Goal: Navigation & Orientation: Find specific page/section

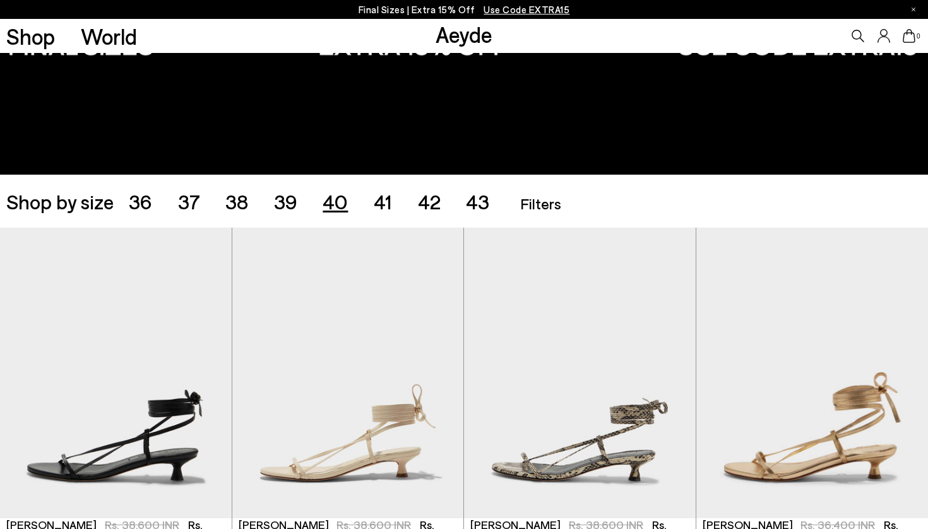
click at [334, 206] on span "40" at bounding box center [334, 201] width 25 height 24
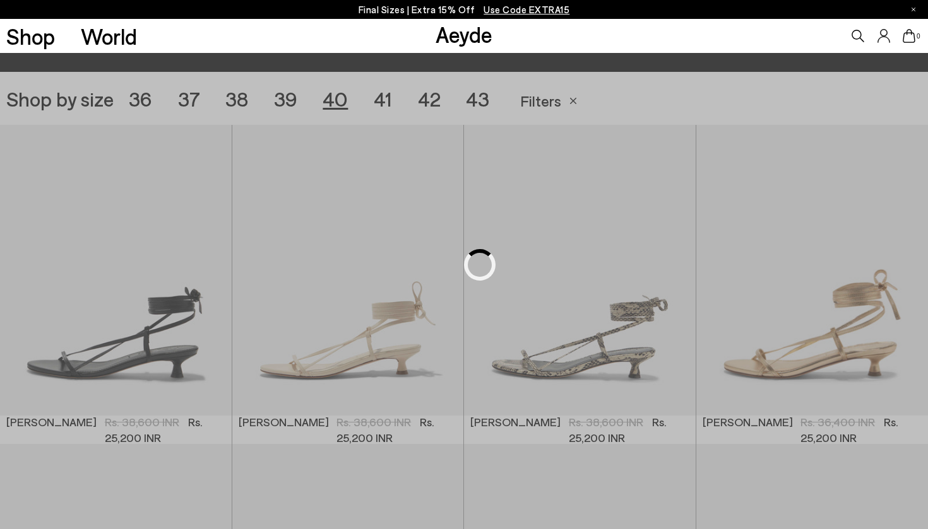
scroll to position [258, 0]
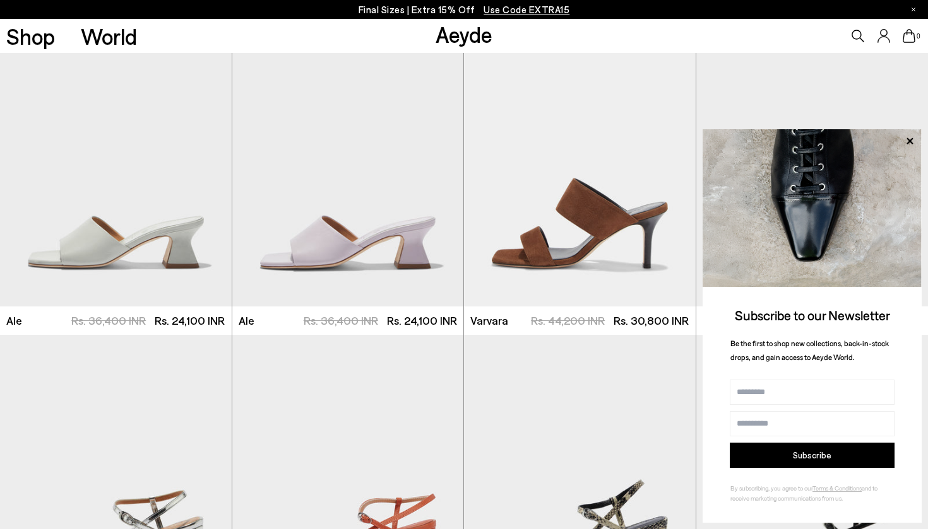
scroll to position [1386, 0]
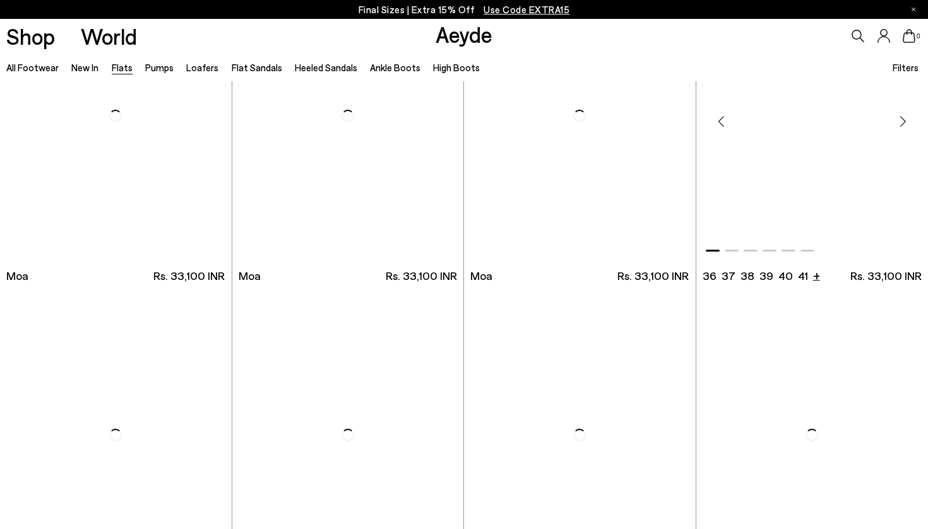
scroll to position [2065, 0]
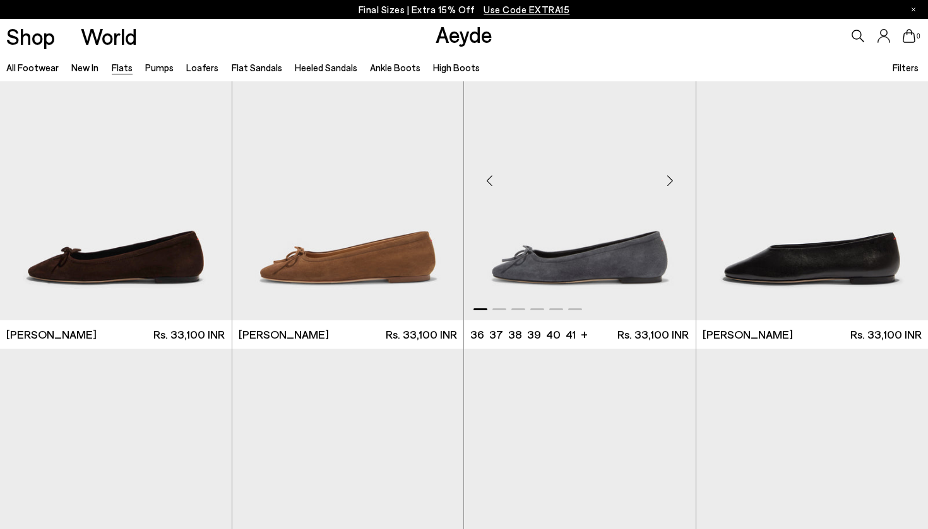
scroll to position [2945, 0]
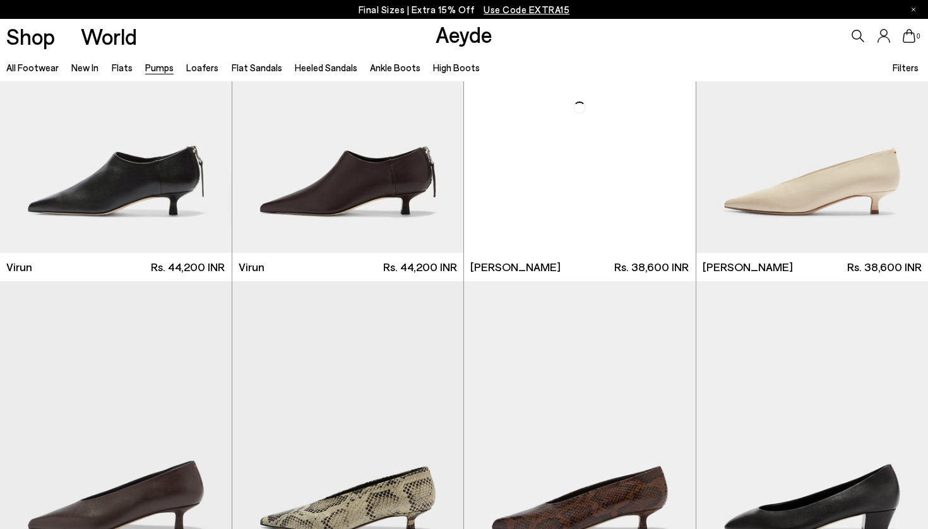
scroll to position [251, 0]
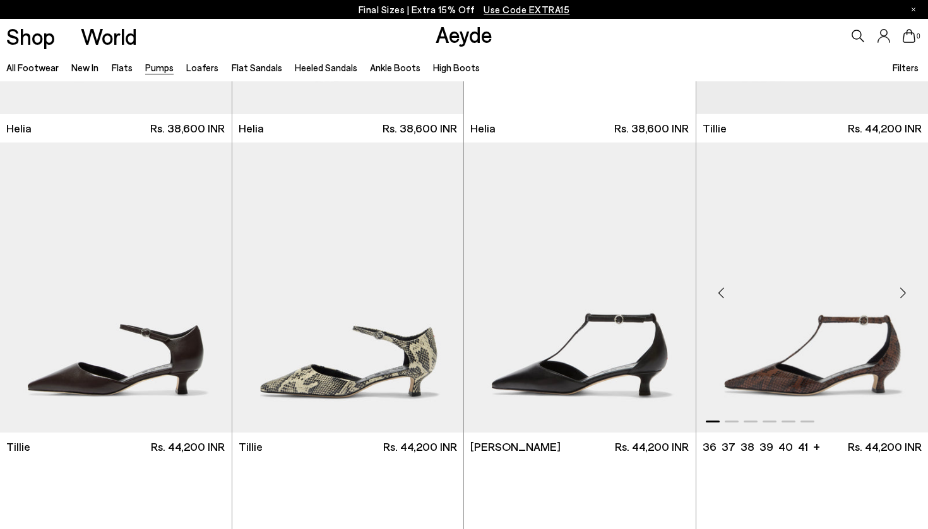
scroll to position [954, 0]
